Goal: Find specific page/section: Find specific page/section

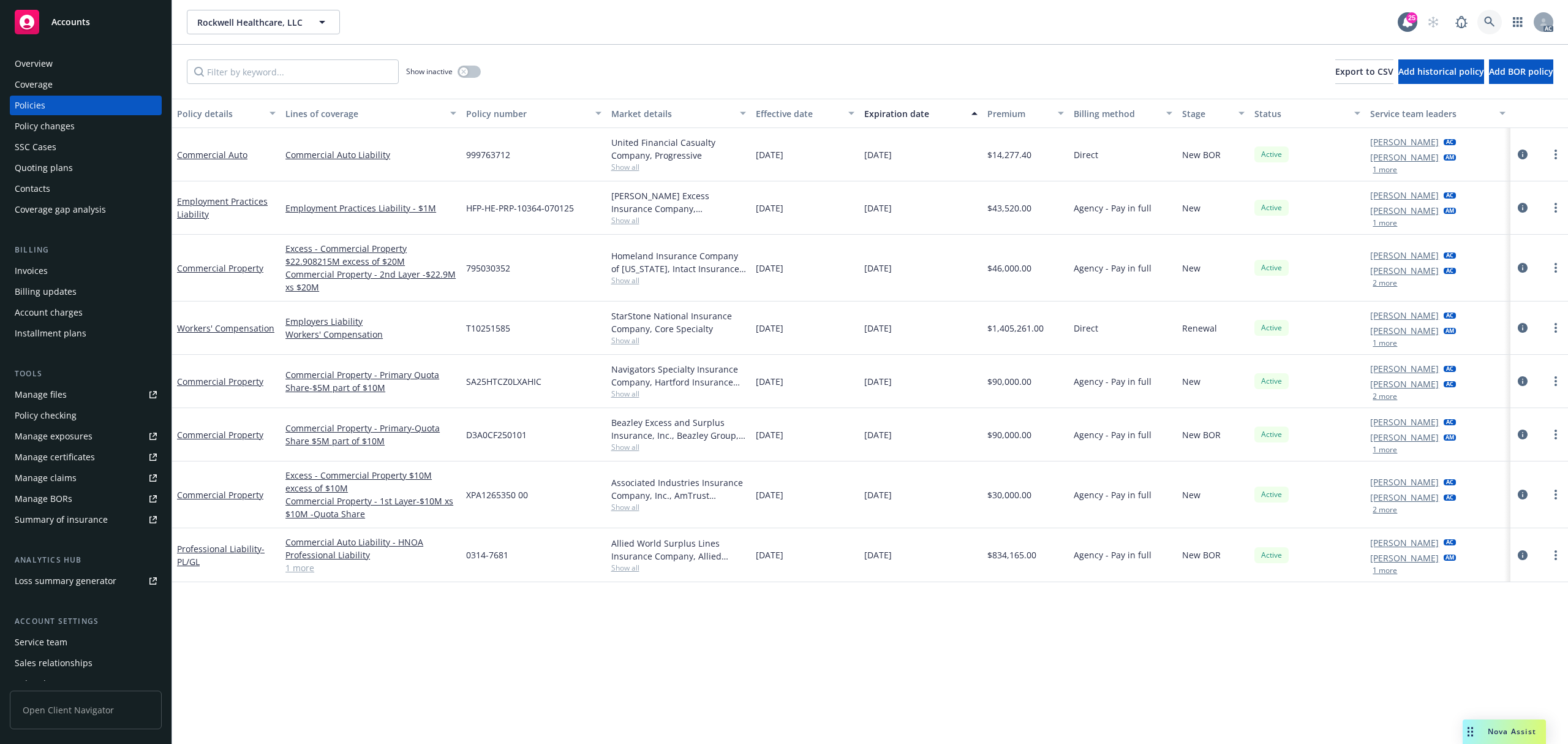
click at [1484, 22] on icon at bounding box center [1490, 22] width 11 height 11
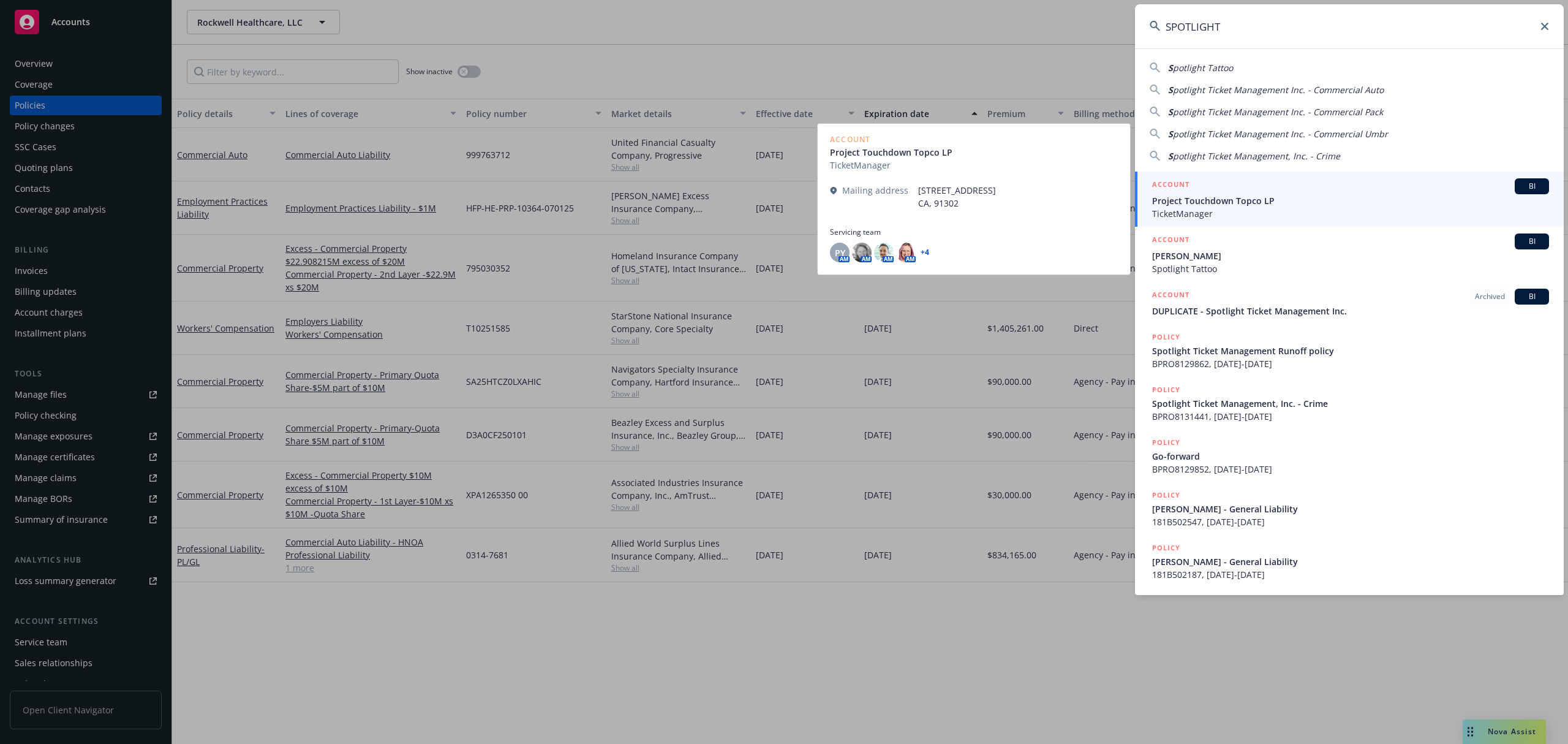
type input "SPOTLIGHT"
click at [1333, 194] on div "ACCOUNT BI" at bounding box center [1351, 186] width 397 height 16
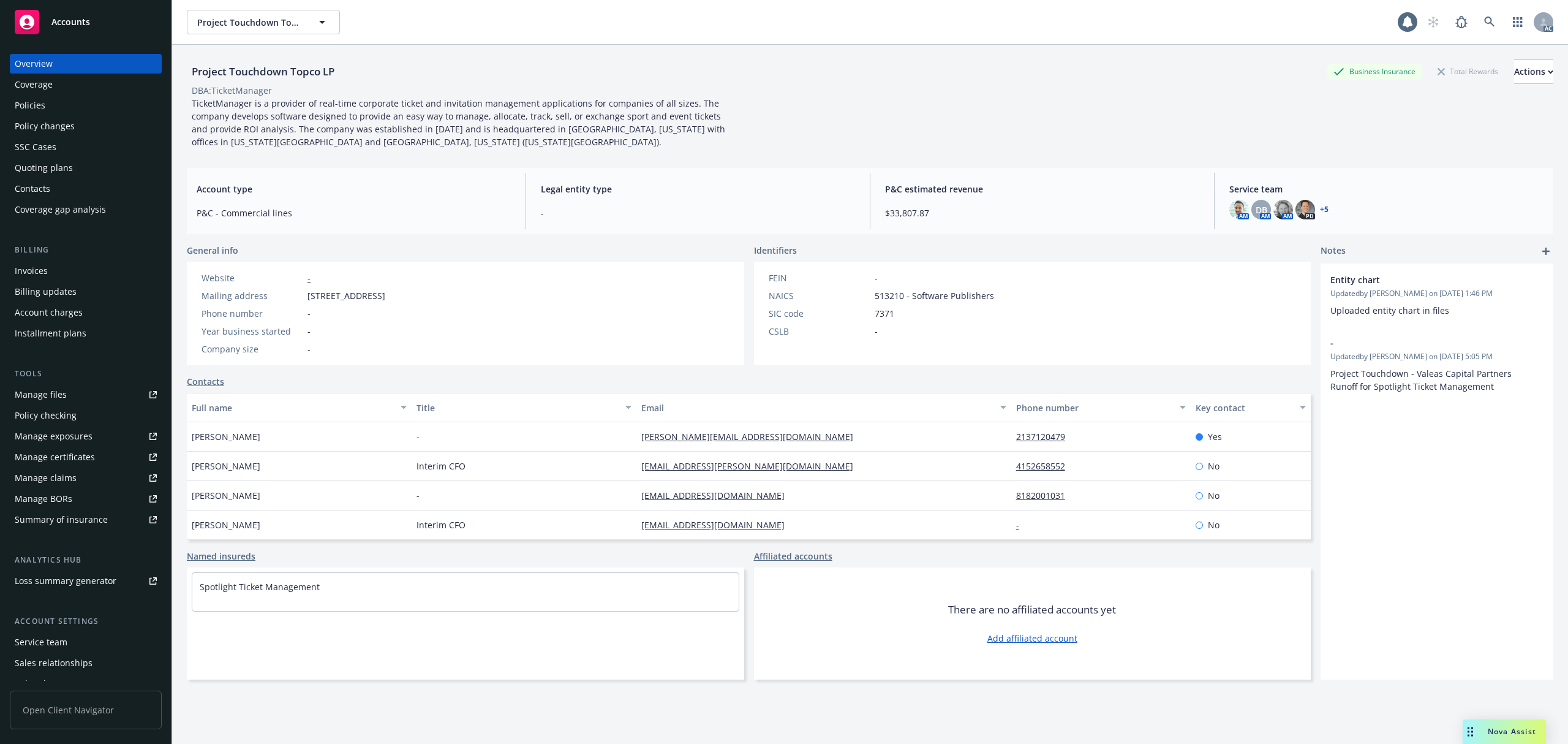
click at [55, 105] on div "Policies" at bounding box center [86, 105] width 142 height 19
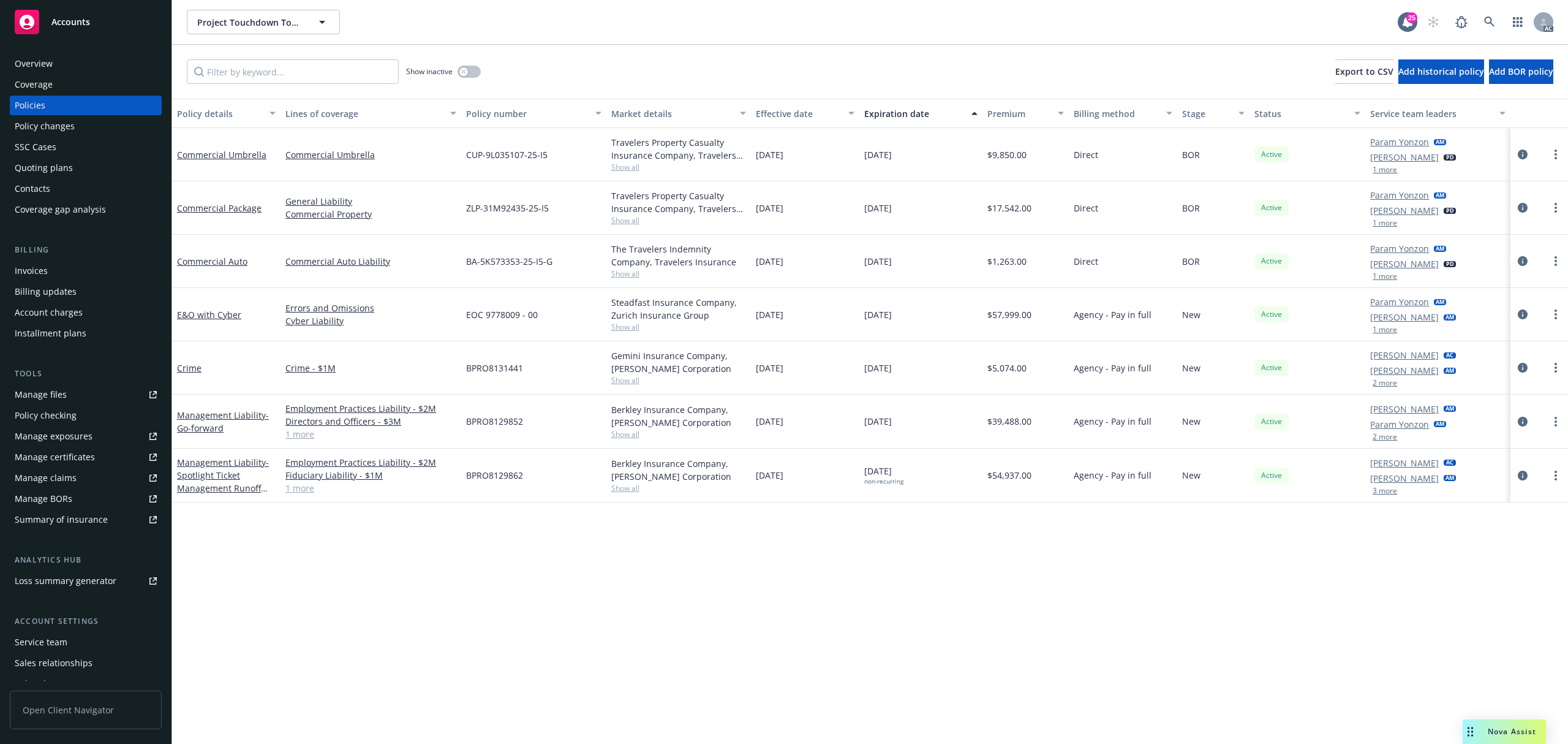
click at [1387, 494] on button "3 more" at bounding box center [1385, 491] width 25 height 7
